Goal: Task Accomplishment & Management: Manage account settings

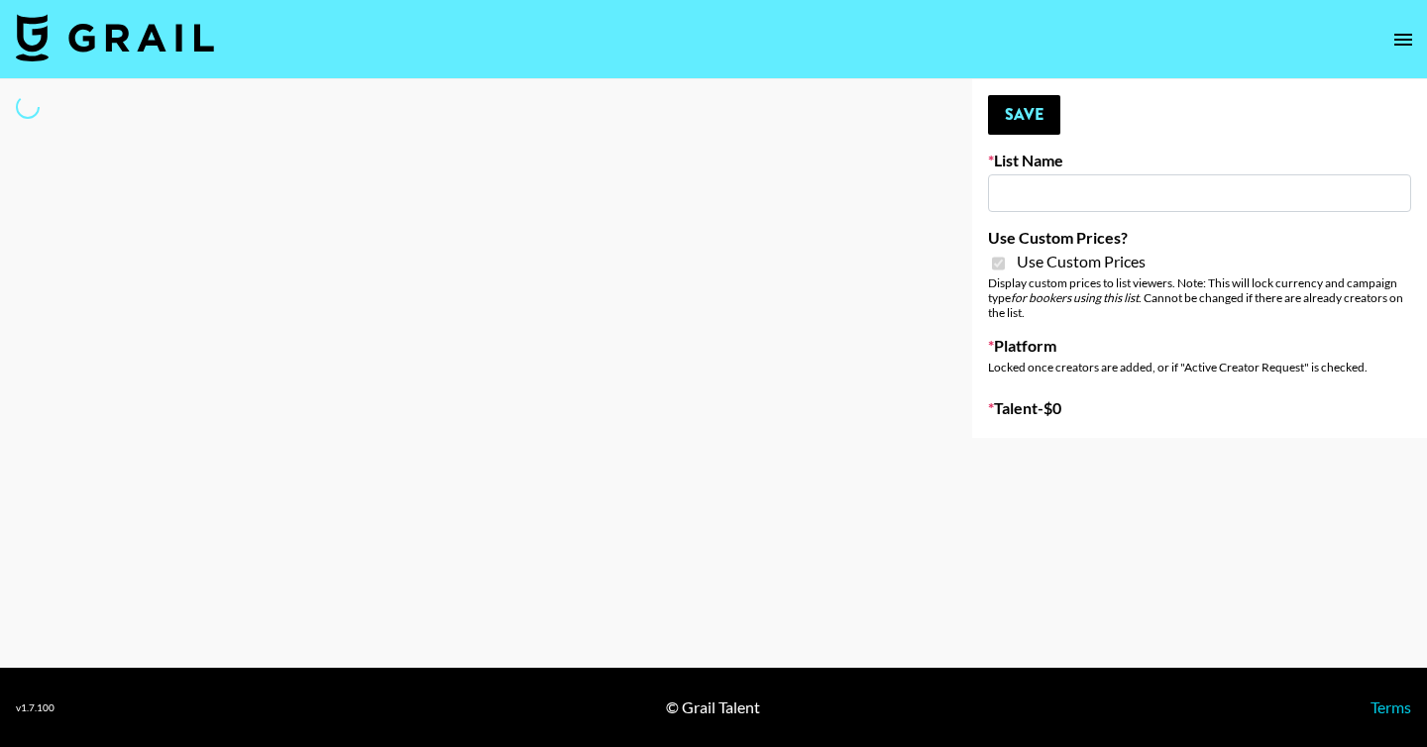
type input "Fellowers x rail | NYFW | FaceApp Collaboration | IG | s"
checkbox input "true"
select select "Brand"
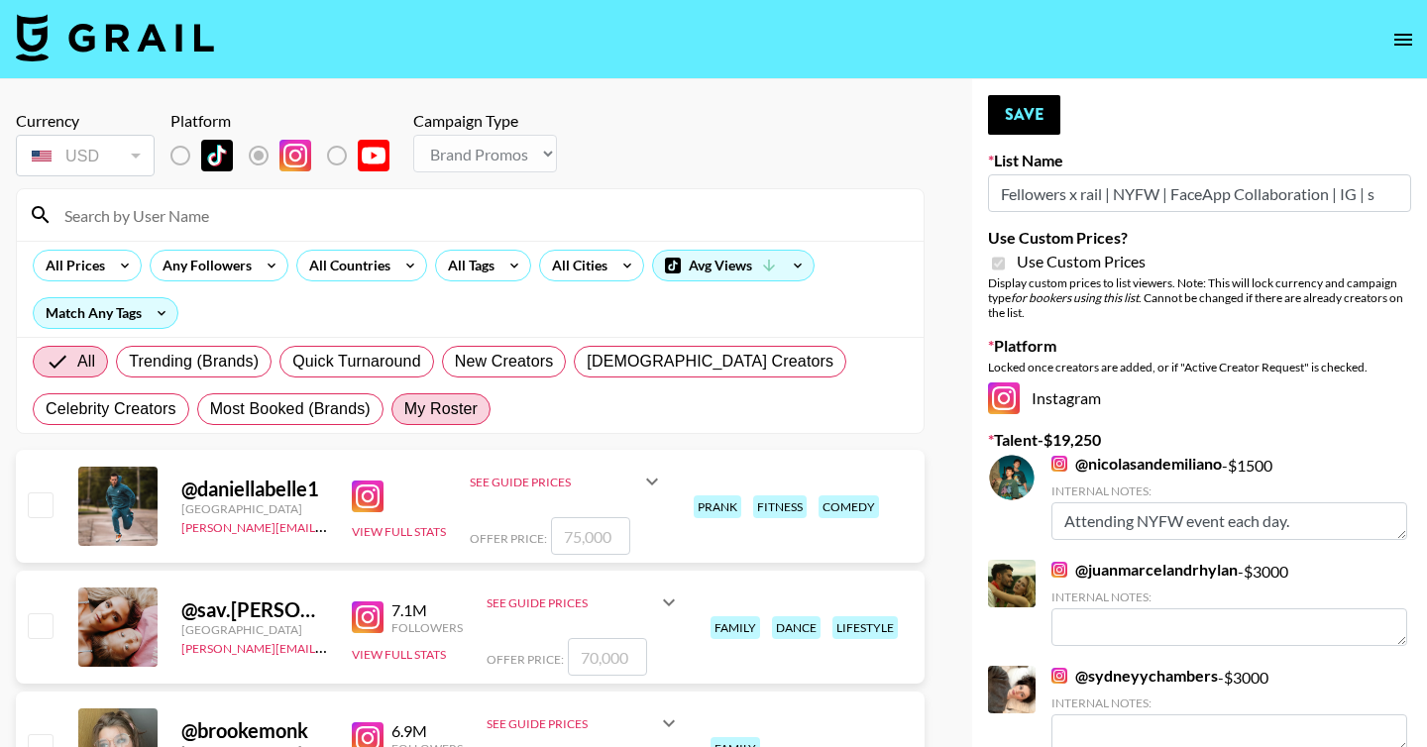
click at [449, 423] on label "My Roster" at bounding box center [441, 410] width 99 height 32
click at [404, 409] on input "My Roster" at bounding box center [404, 409] width 0 height 0
radio input "true"
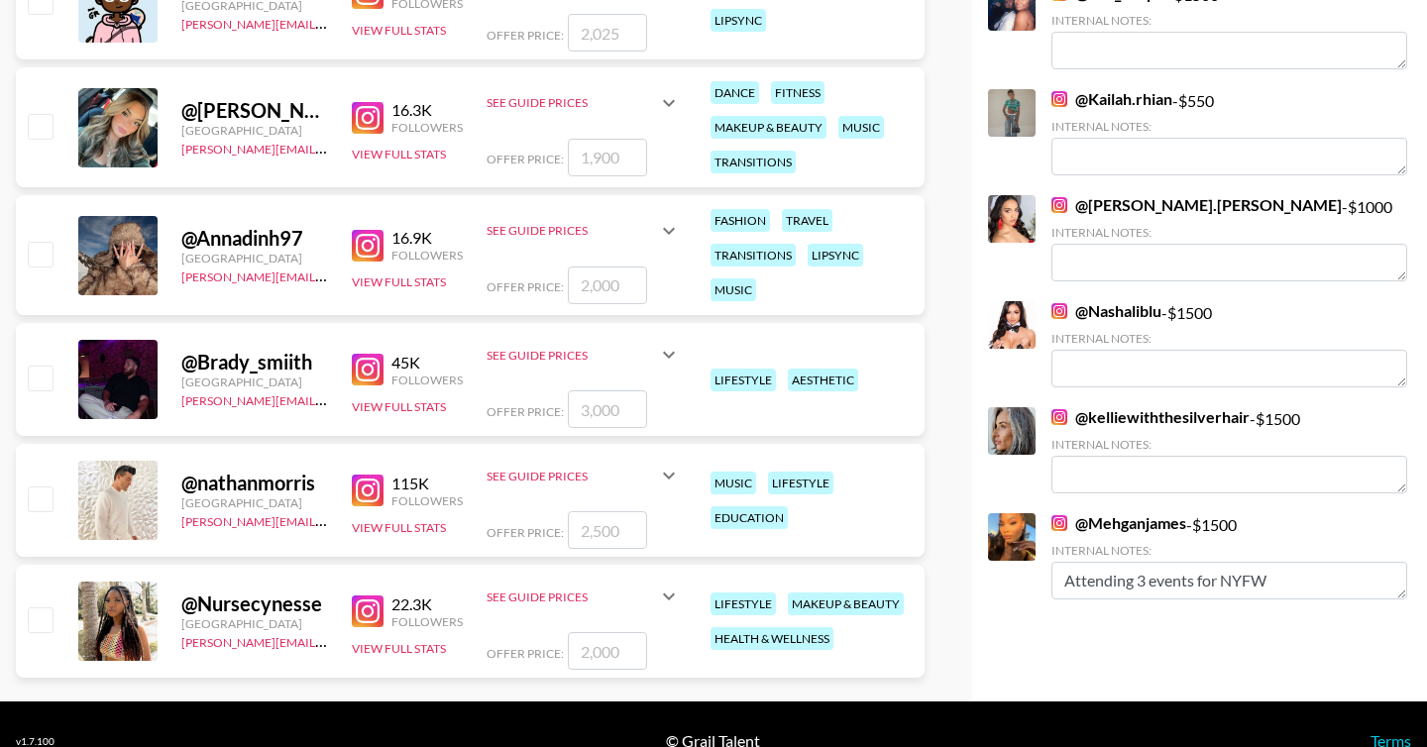
scroll to position [1000, 0]
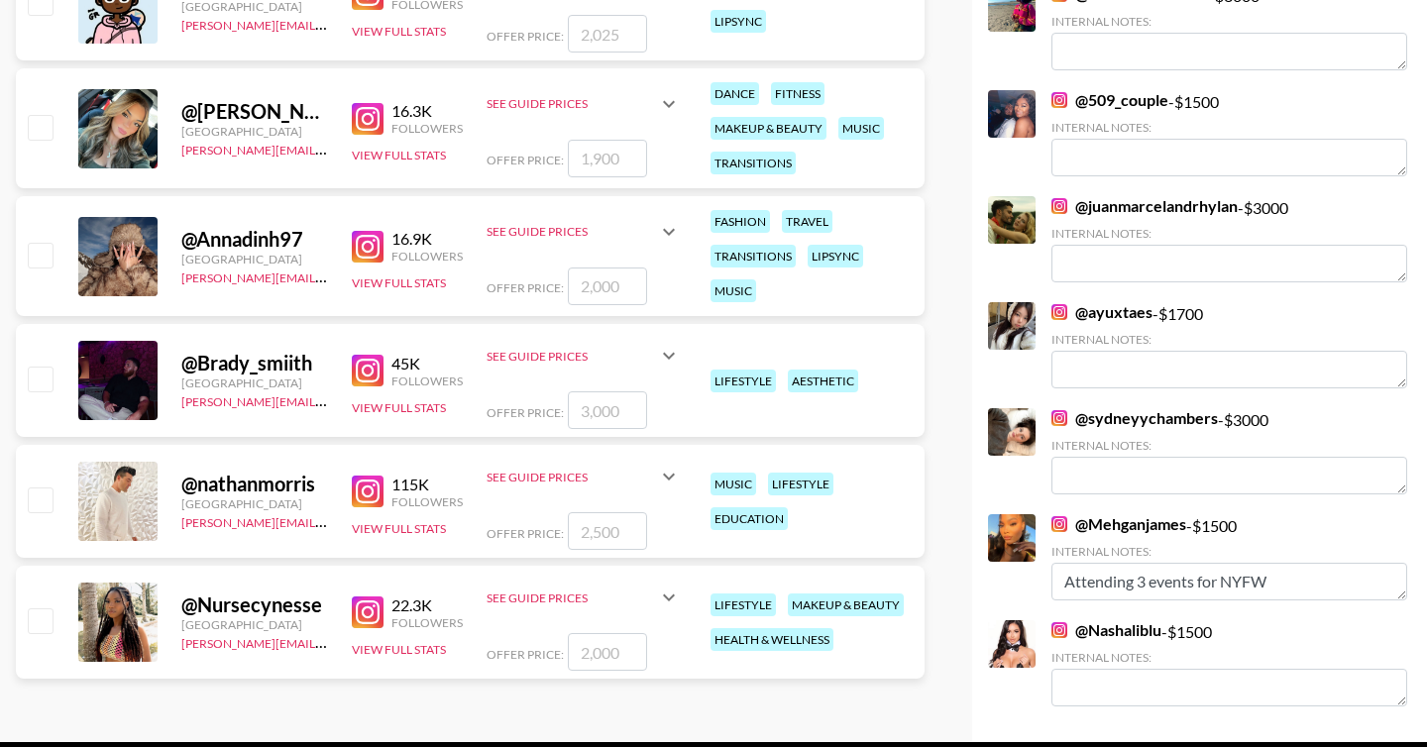
click at [31, 631] on input "checkbox" at bounding box center [40, 621] width 24 height 24
checkbox input "true"
type input "2000"
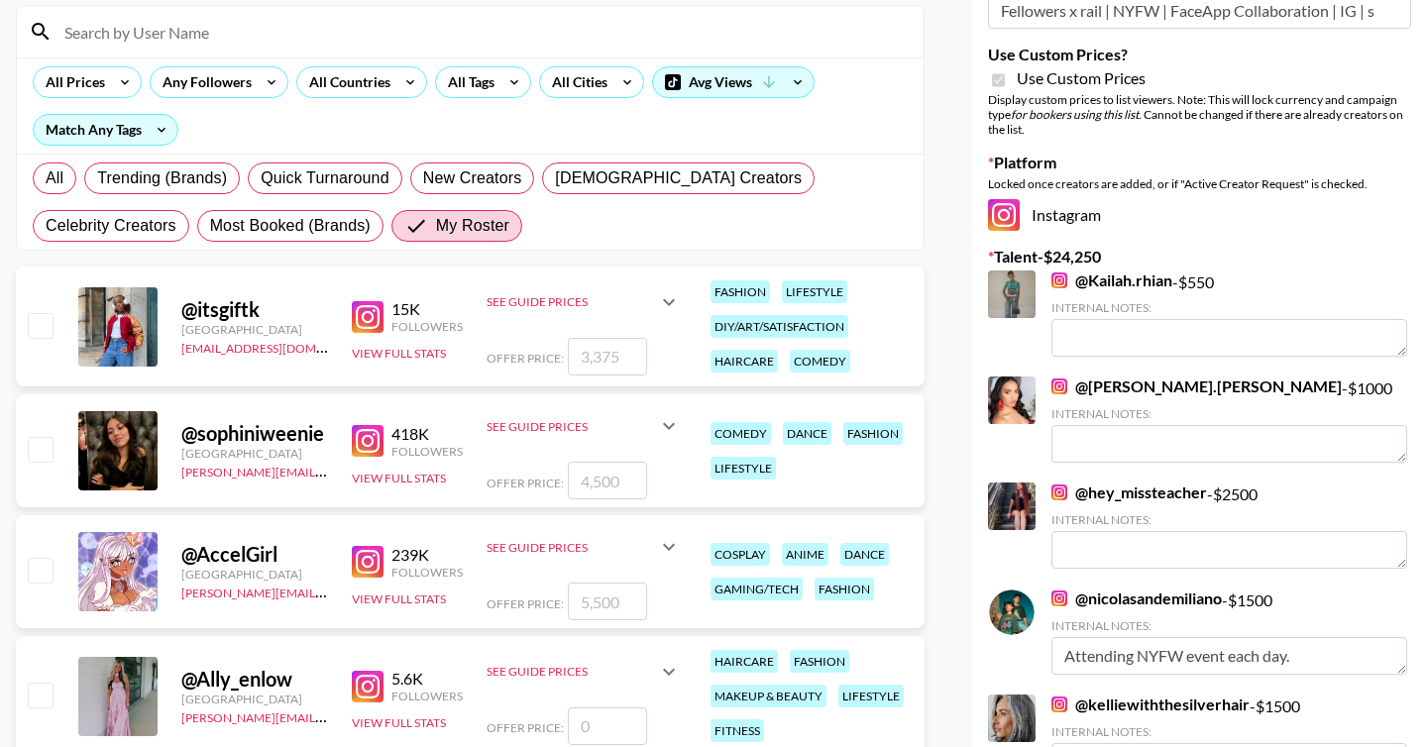
scroll to position [0, 0]
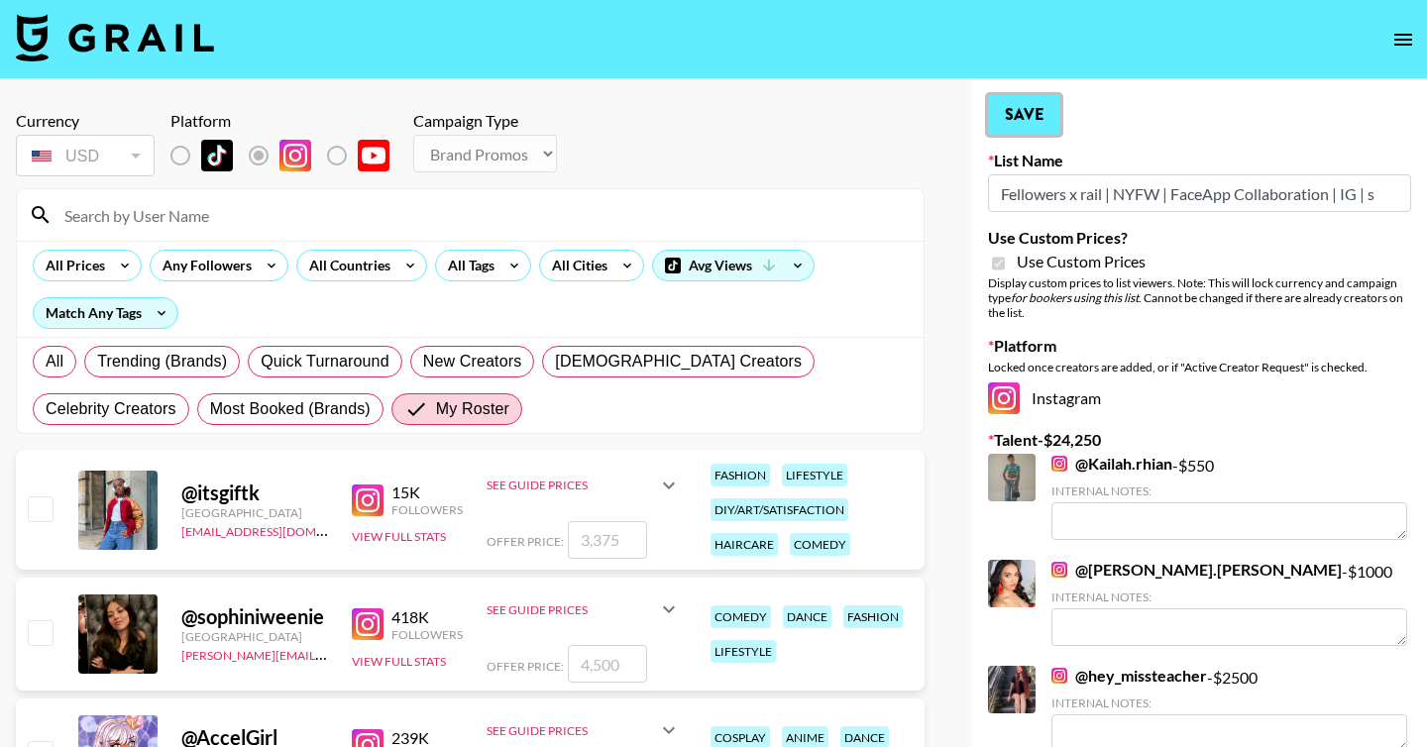
click at [1031, 113] on button "Save" at bounding box center [1024, 115] width 72 height 40
